Goal: Check status: Check status

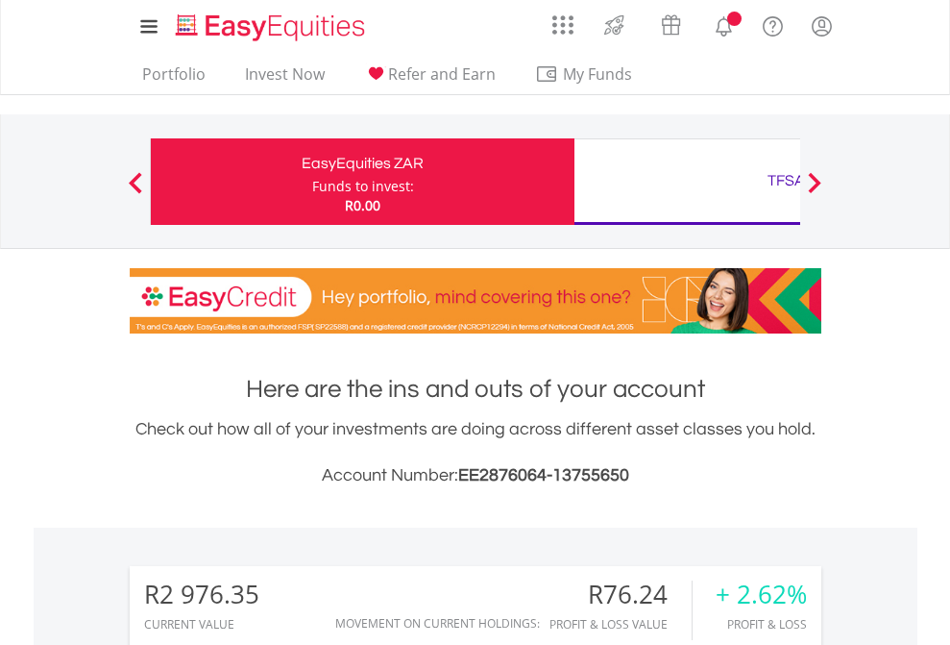
scroll to position [184, 302]
click at [312, 182] on div "Funds to invest:" at bounding box center [363, 186] width 102 height 19
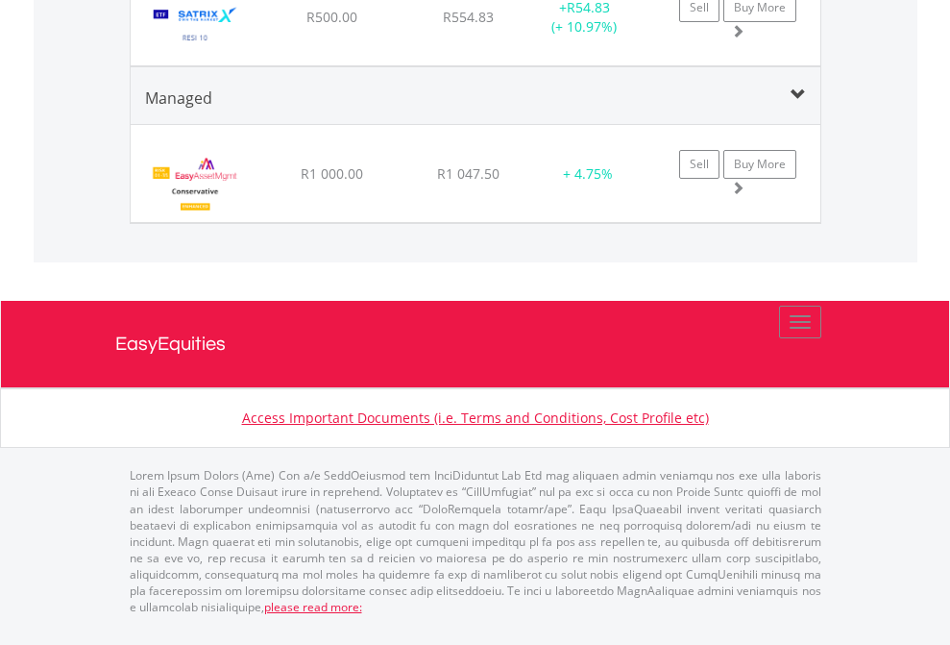
scroll to position [184, 302]
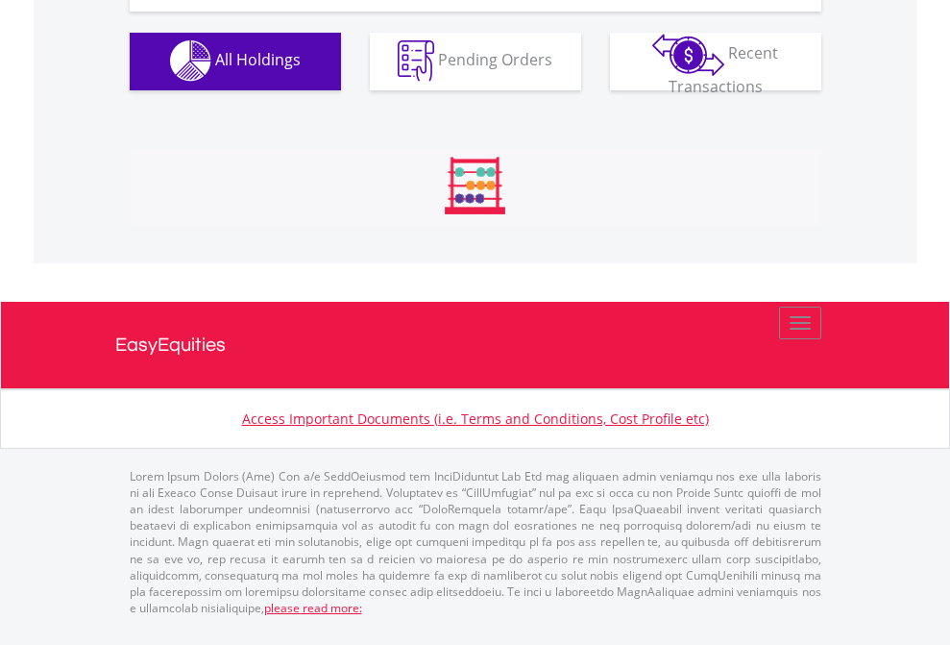
scroll to position [1903, 0]
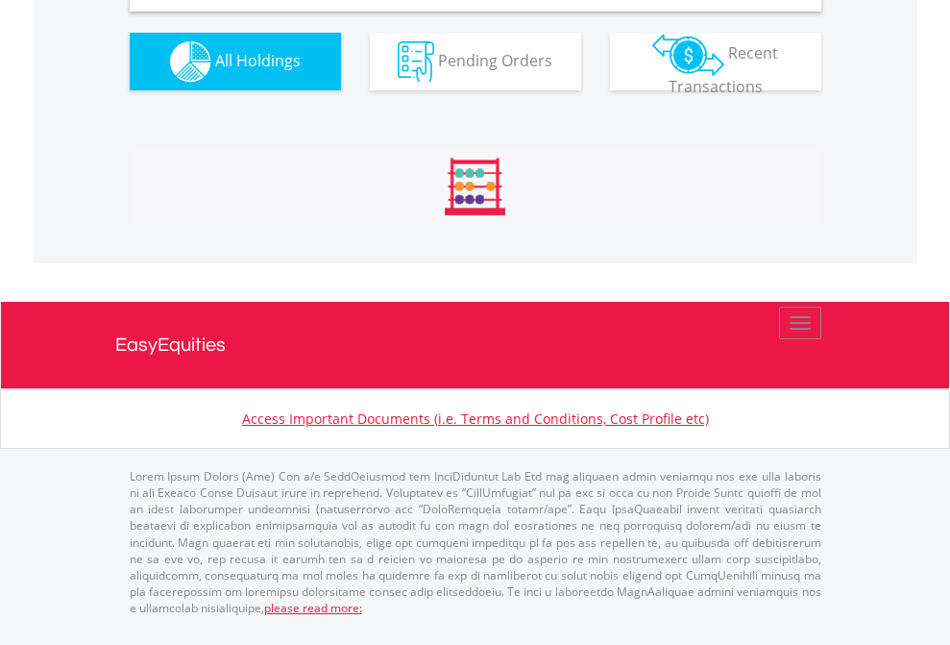
scroll to position [1857, 0]
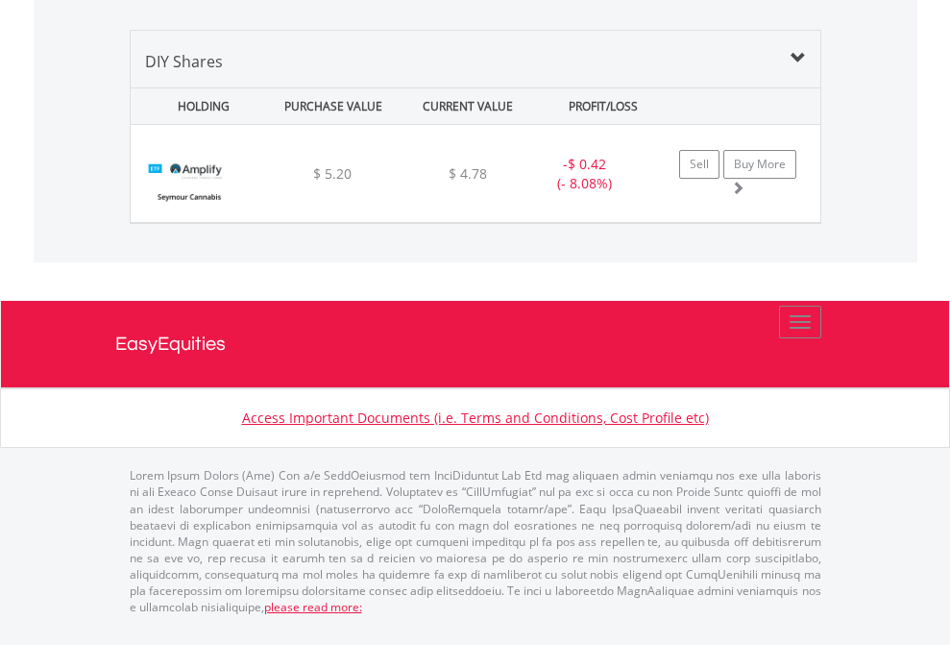
scroll to position [138, 0]
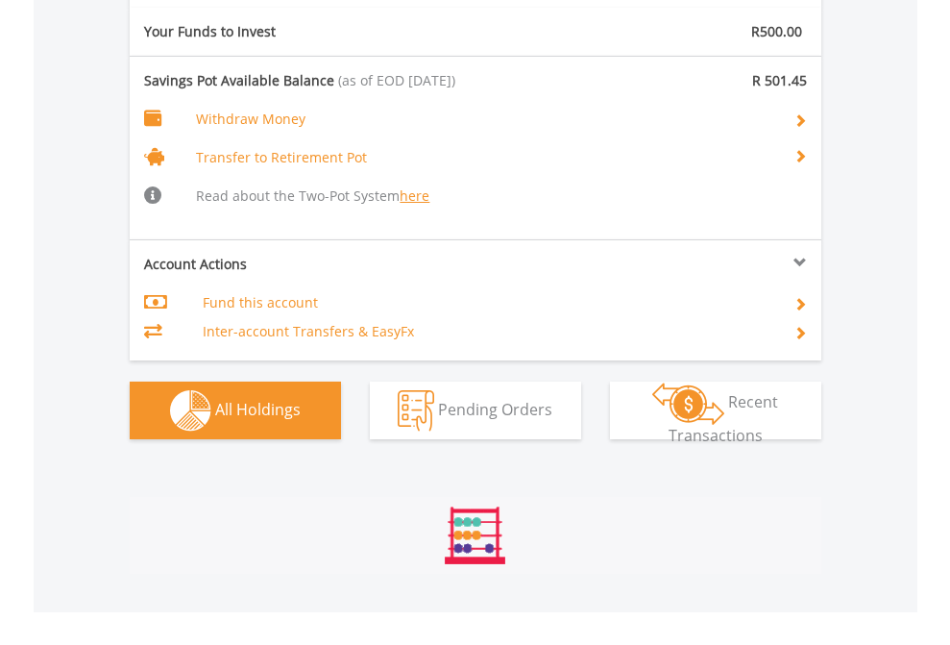
scroll to position [2250, 0]
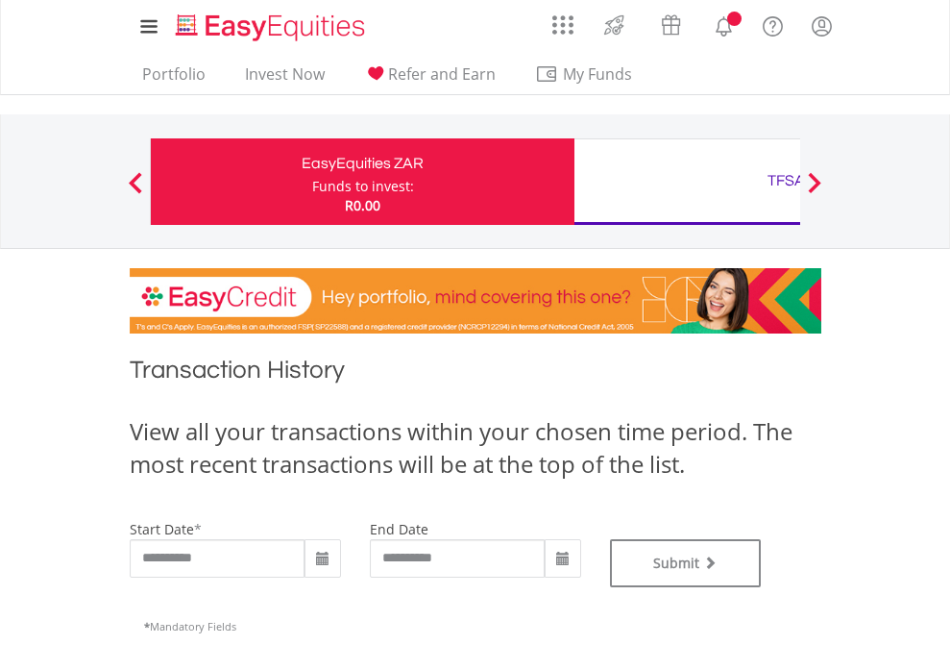
type input "**********"
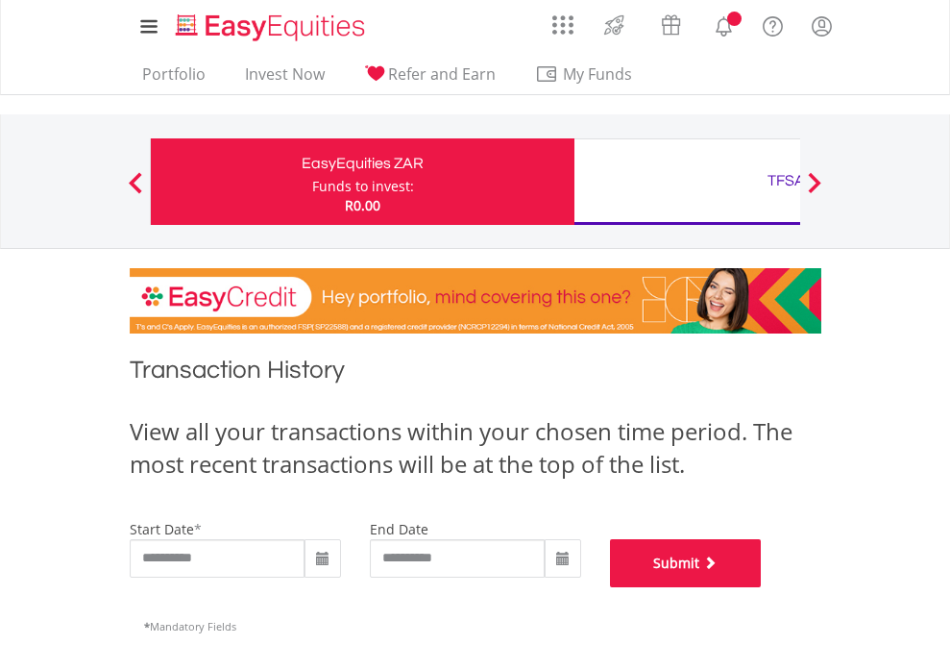
click at [762, 587] on button "Submit" at bounding box center [686, 563] width 152 height 48
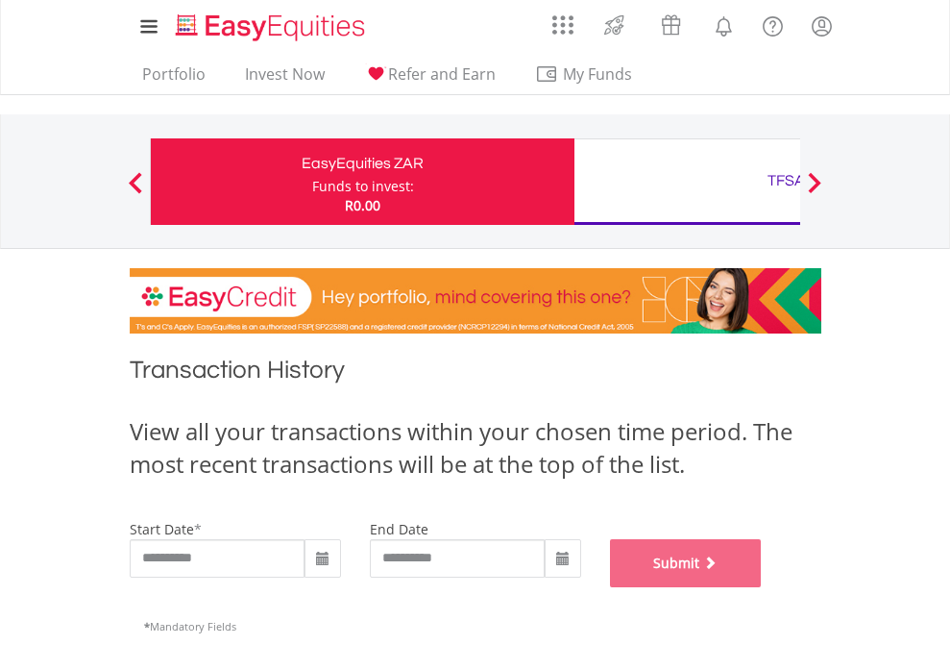
scroll to position [779, 0]
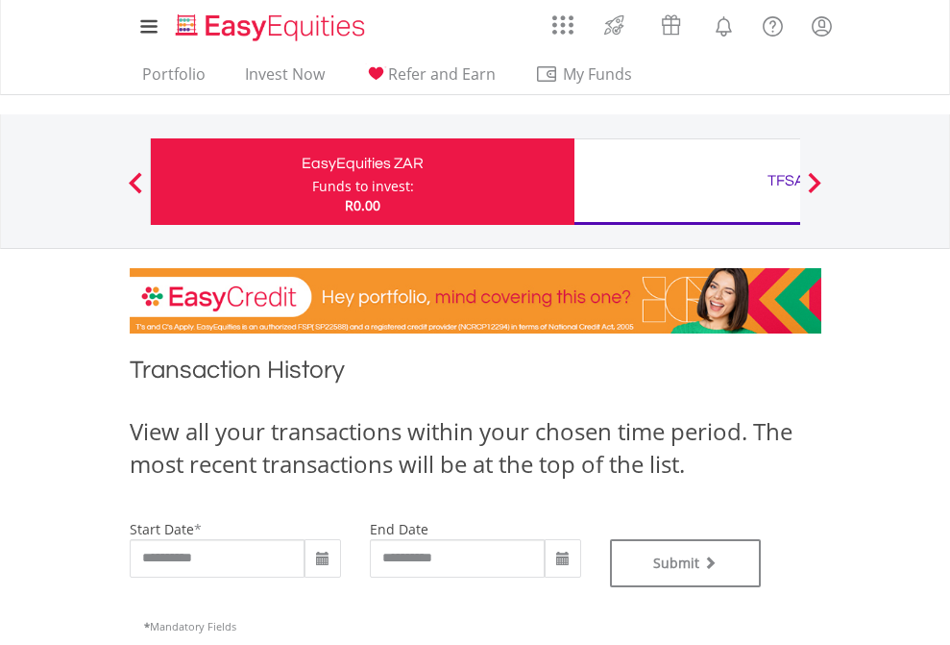
click at [687, 182] on div "TFSA" at bounding box center [786, 180] width 401 height 27
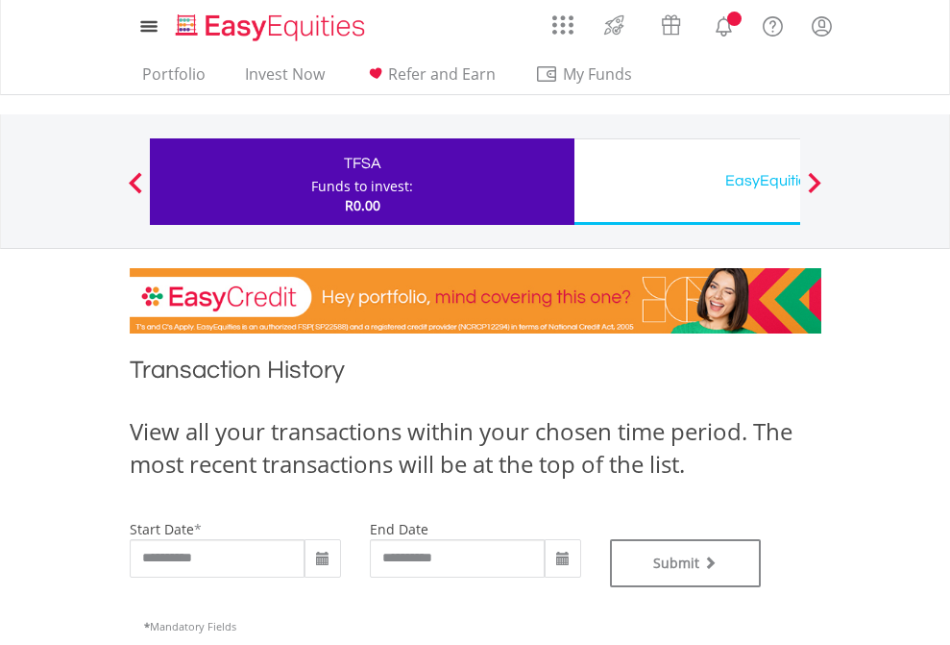
type input "**********"
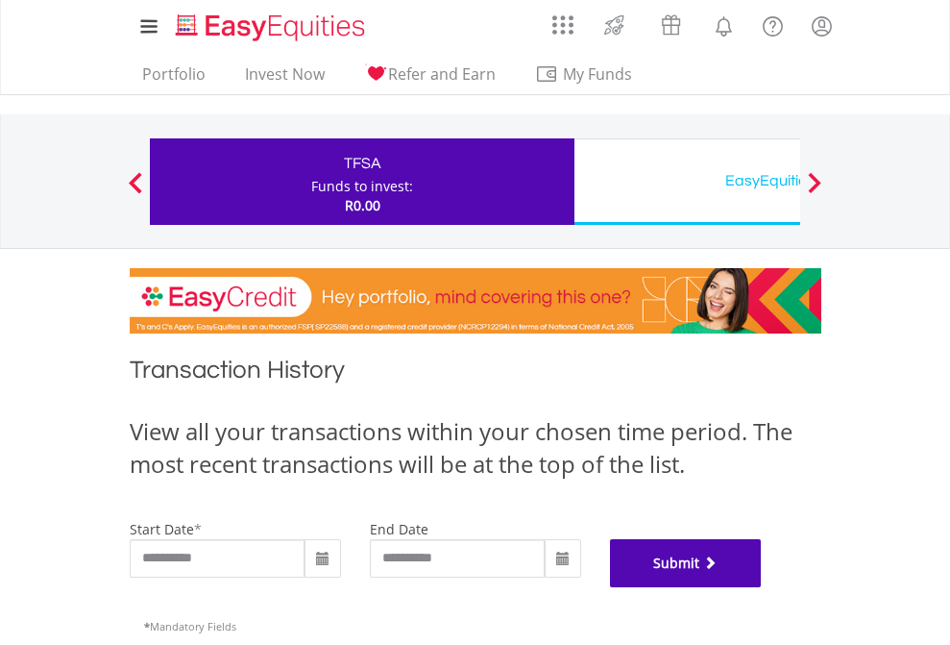
click at [762, 587] on button "Submit" at bounding box center [686, 563] width 152 height 48
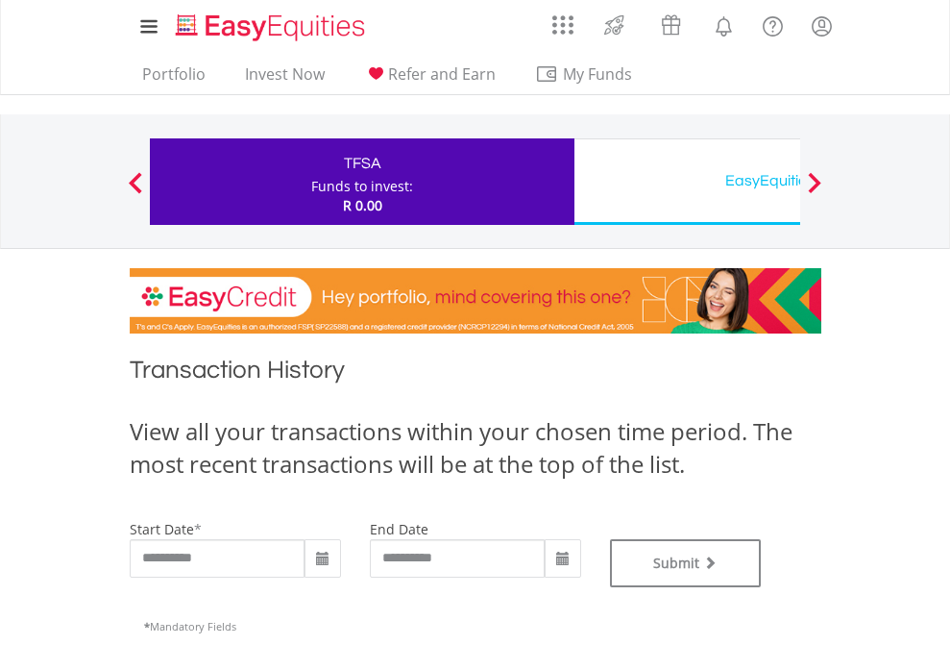
click at [687, 182] on div "EasyEquities USD" at bounding box center [786, 180] width 401 height 27
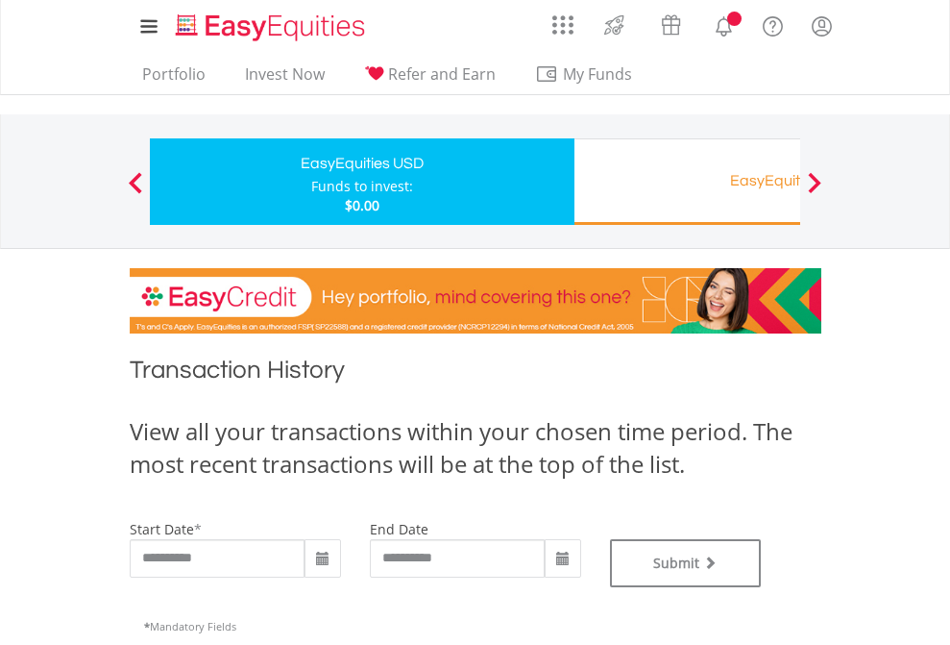
type input "**********"
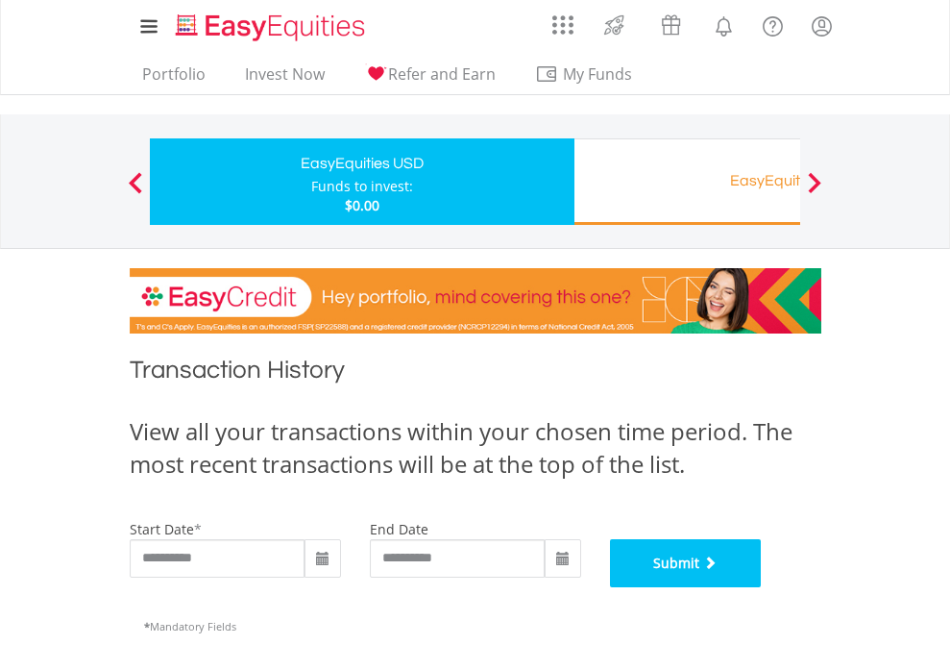
click at [762, 587] on button "Submit" at bounding box center [686, 563] width 152 height 48
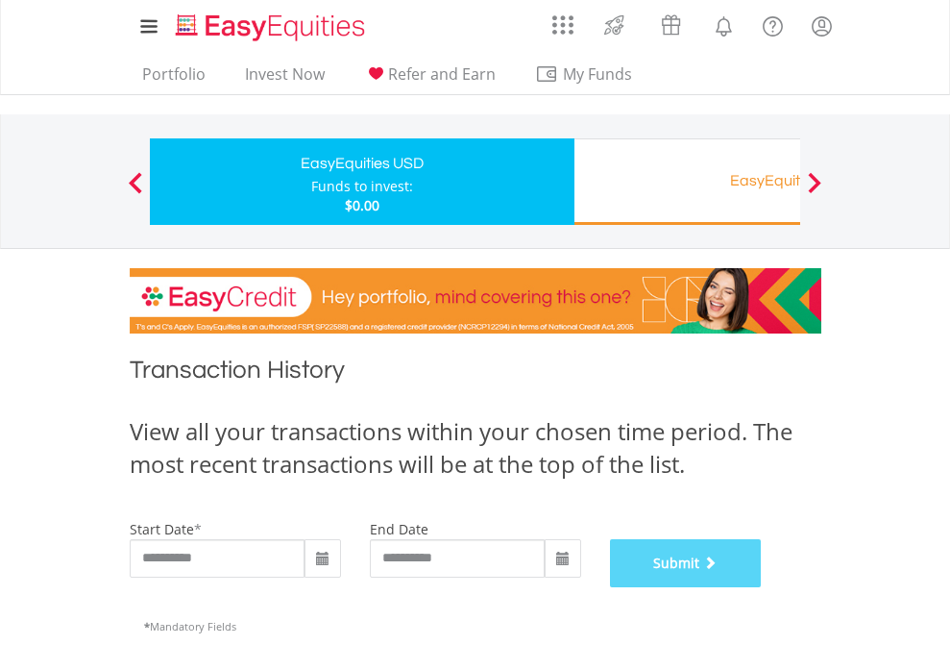
scroll to position [779, 0]
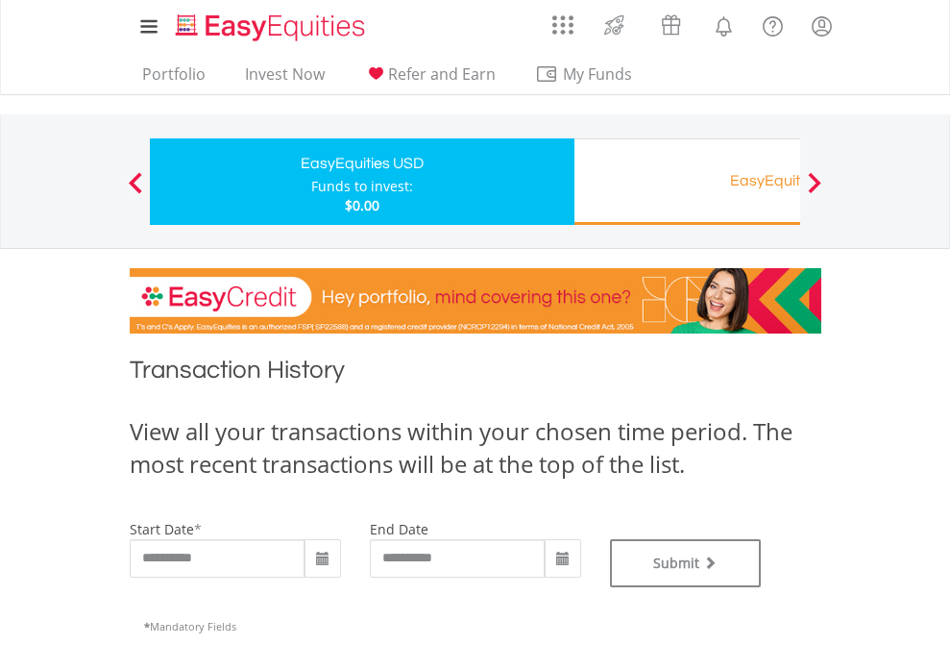
click at [687, 182] on div "EasyEquities RA" at bounding box center [786, 180] width 401 height 27
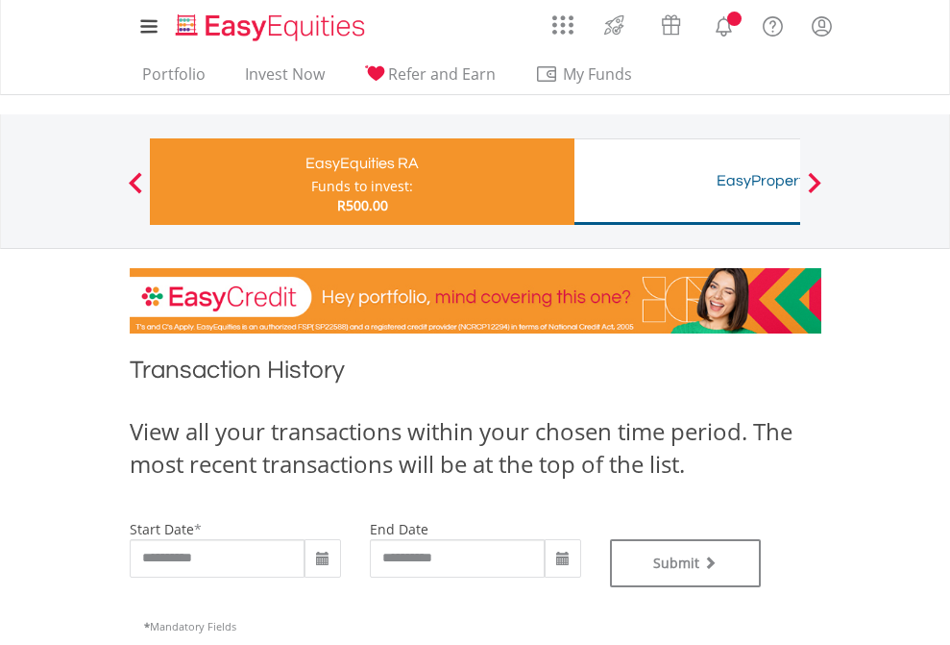
type input "**********"
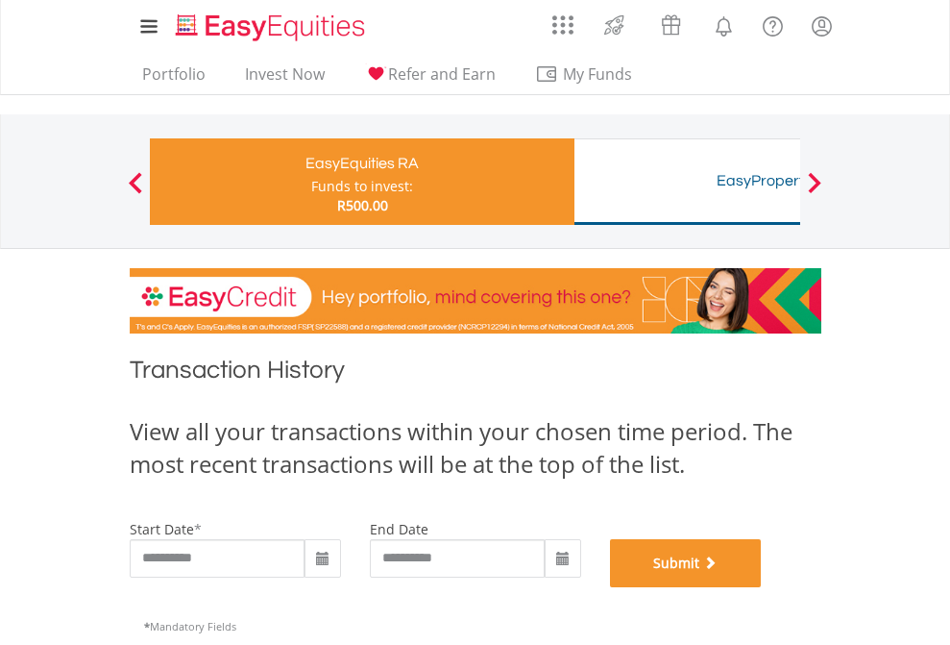
click at [762, 587] on button "Submit" at bounding box center [686, 563] width 152 height 48
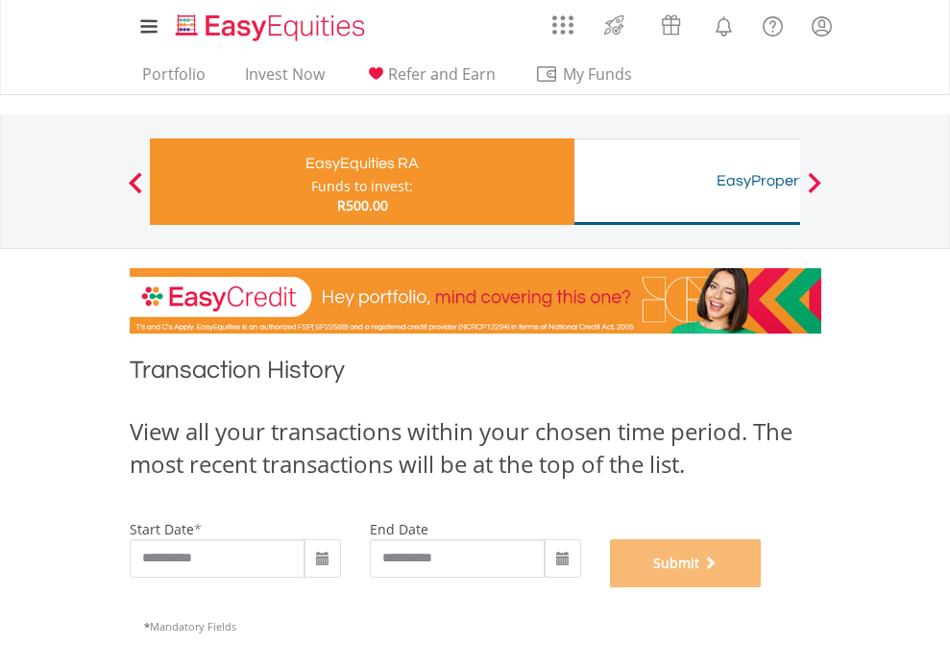
scroll to position [779, 0]
